Goal: Information Seeking & Learning: Learn about a topic

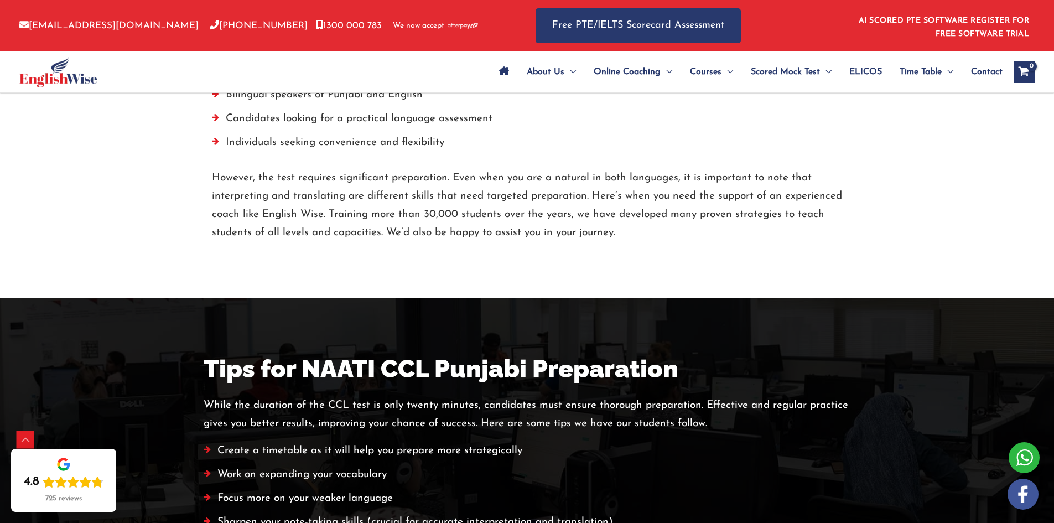
scroll to position [1975, 0]
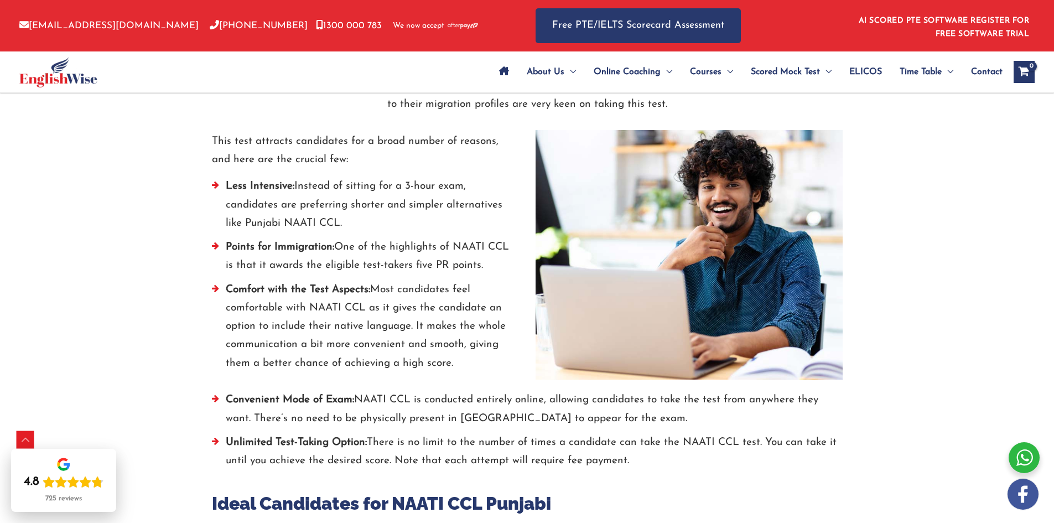
scroll to position [1660, 0]
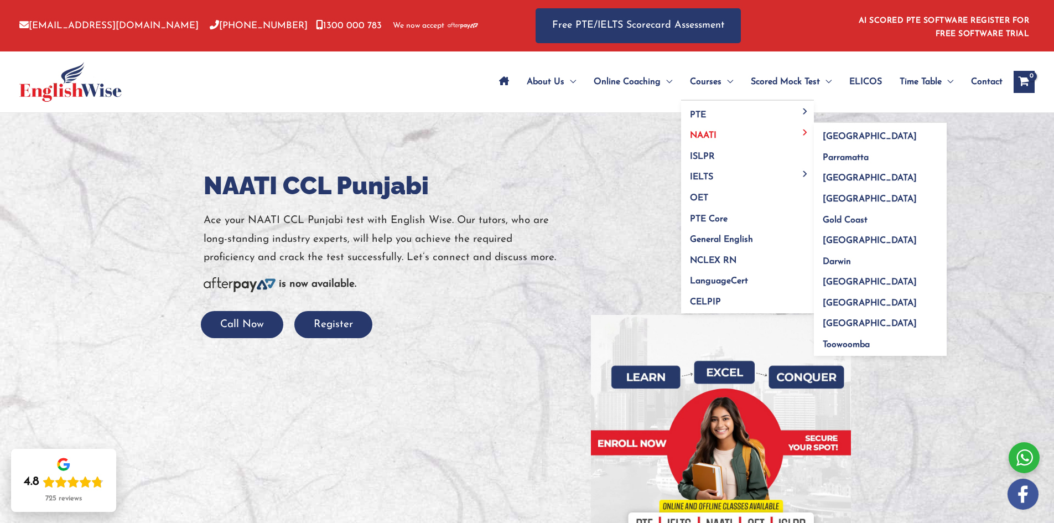
click at [699, 139] on span "NAATI" at bounding box center [703, 135] width 27 height 9
